Goal: Find specific page/section: Find specific page/section

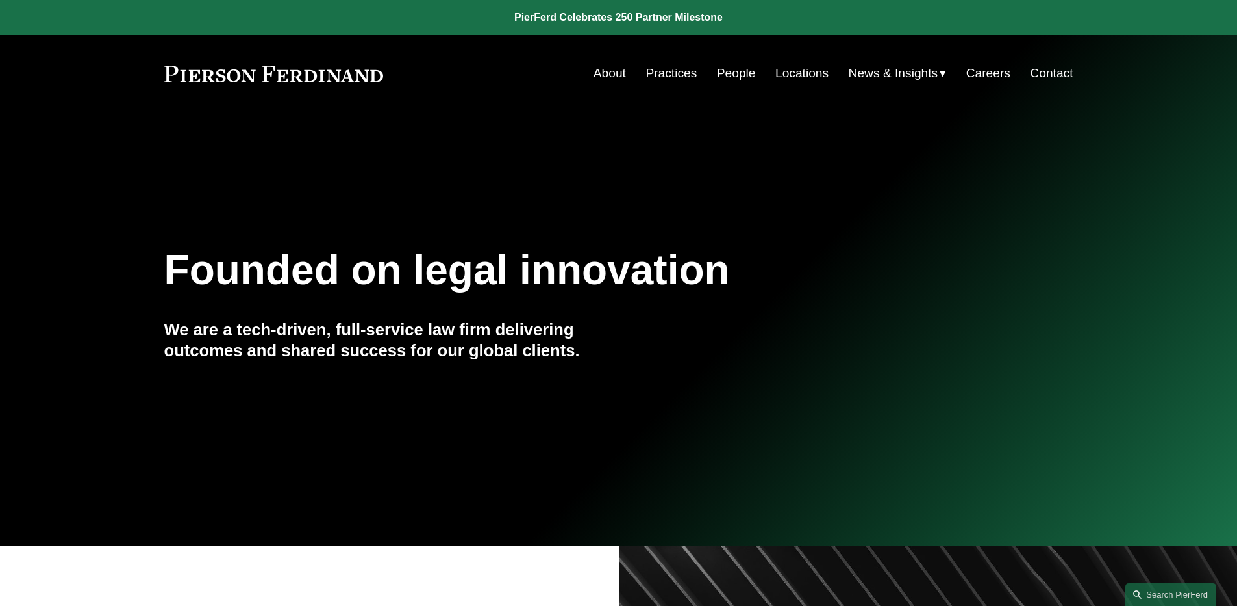
click at [733, 78] on link "People" at bounding box center [736, 73] width 39 height 25
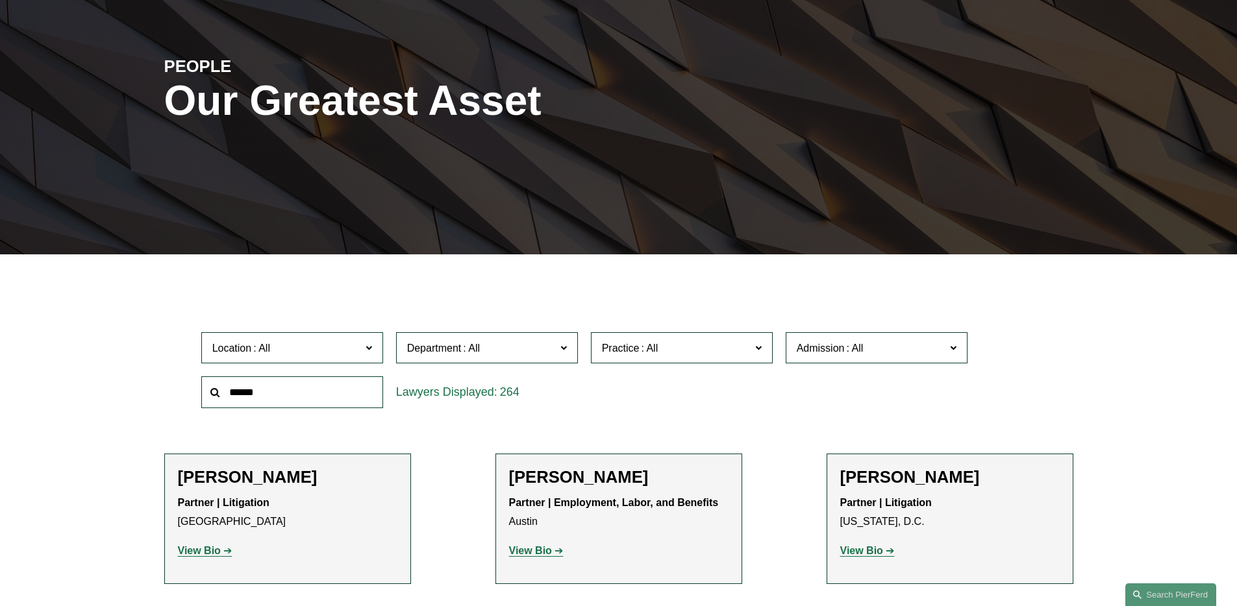
scroll to position [290, 0]
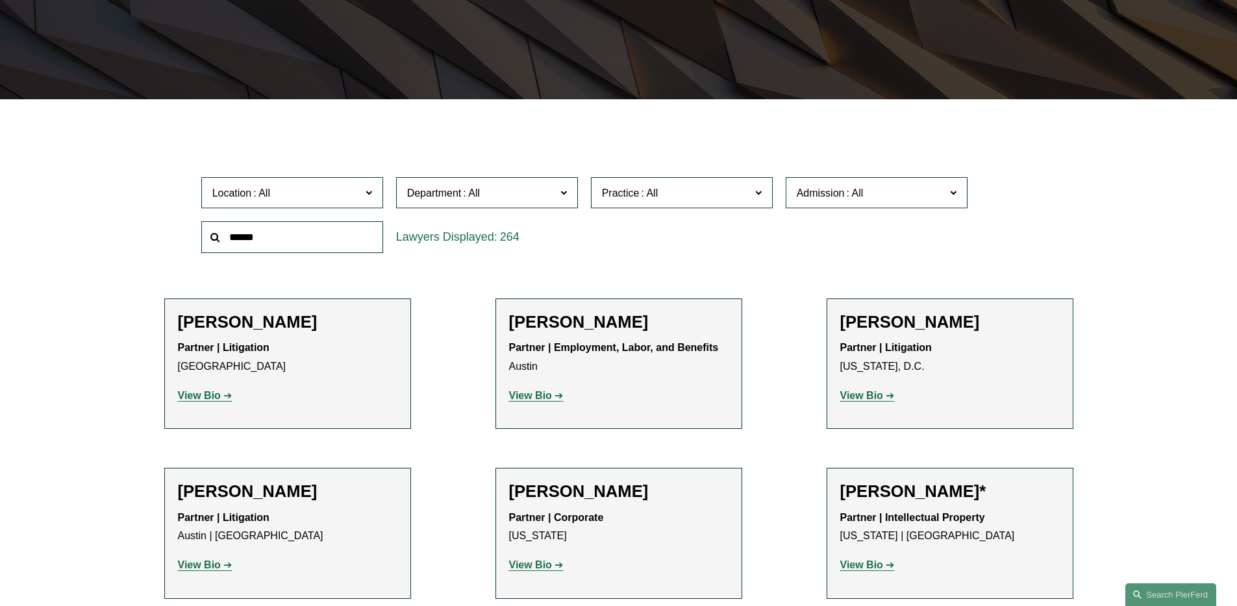
click at [914, 201] on span "Admission" at bounding box center [870, 193] width 149 height 18
click at [0, 0] on link "Kentucky" at bounding box center [0, 0] width 0 height 0
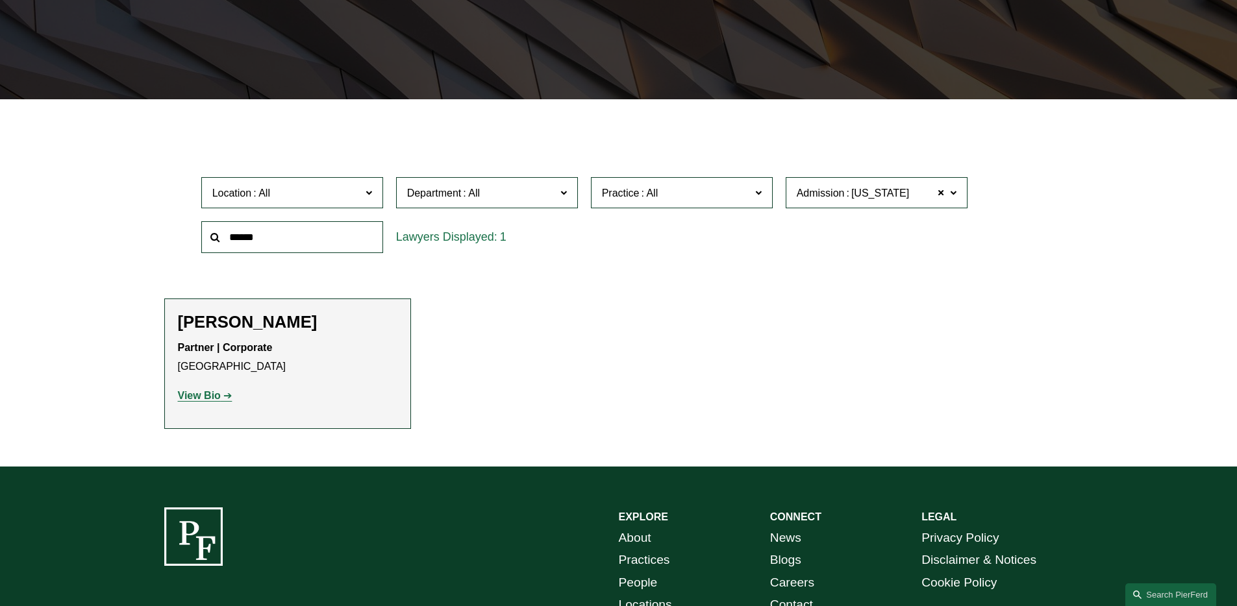
click at [219, 393] on link "View Bio" at bounding box center [205, 395] width 55 height 11
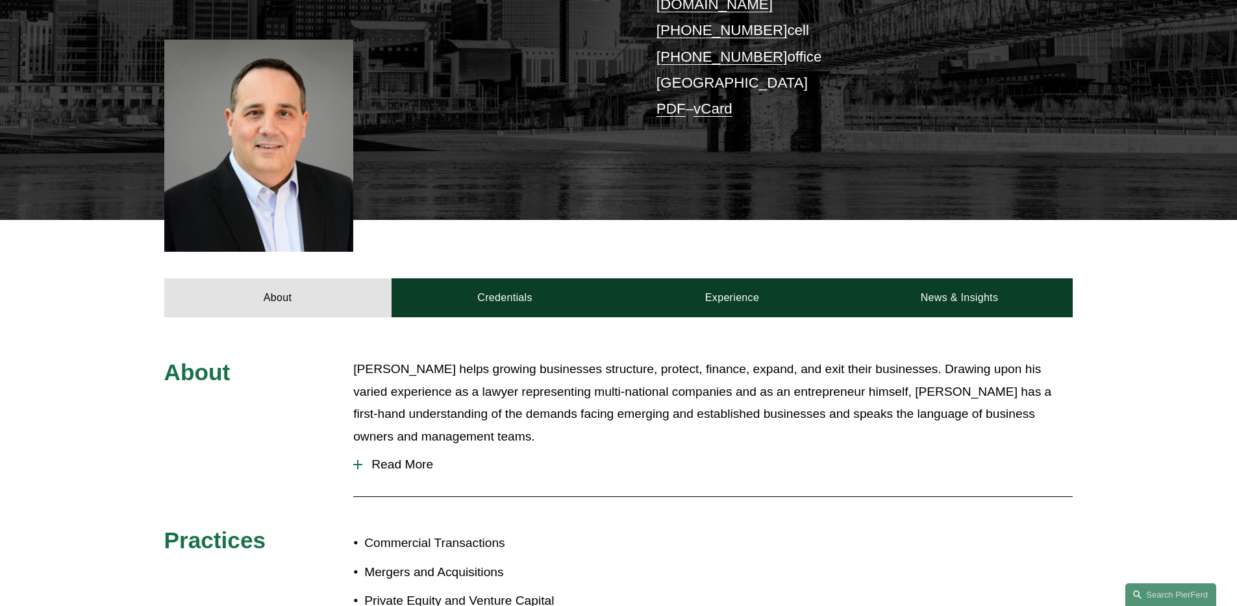
scroll to position [391, 0]
